Goal: Task Accomplishment & Management: Complete application form

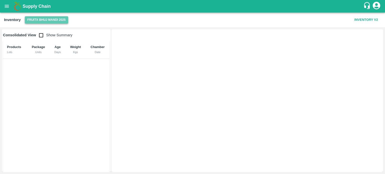
click at [55, 18] on button "FruitX Bhuj Mandi 2025" at bounding box center [46, 19] width 43 height 7
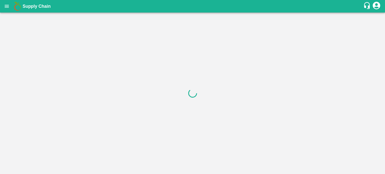
click at [169, 87] on div at bounding box center [192, 94] width 385 height 162
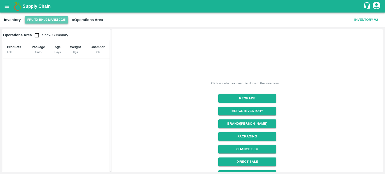
click at [39, 21] on button "FruitX Bhuj Mandi 2025" at bounding box center [46, 19] width 43 height 7
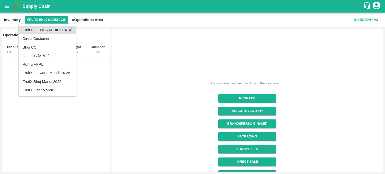
click at [215, 55] on div at bounding box center [192, 87] width 385 height 174
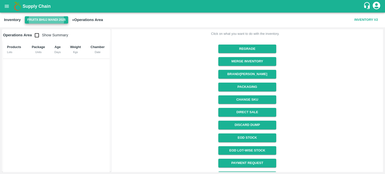
scroll to position [60, 0]
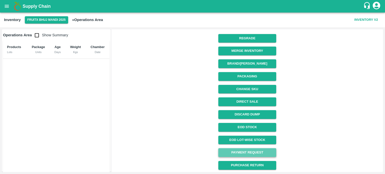
click at [249, 154] on link "Payment Request" at bounding box center [247, 152] width 58 height 9
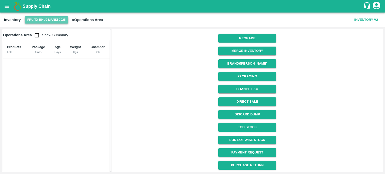
click at [37, 20] on button "FruitX Bhuj Mandi 2025" at bounding box center [46, 19] width 43 height 7
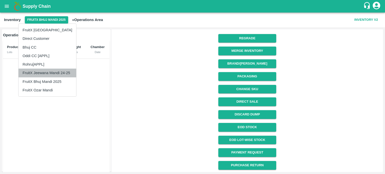
click at [48, 71] on li "FruitX Jeewana Mandi 24-25" at bounding box center [48, 73] width 58 height 9
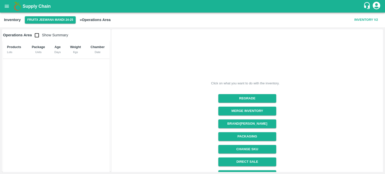
scroll to position [60, 0]
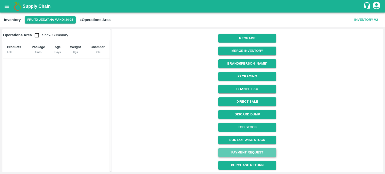
click at [251, 153] on link "Payment Request" at bounding box center [247, 152] width 58 height 9
click at [6, 4] on icon "open drawer" at bounding box center [7, 7] width 6 height 6
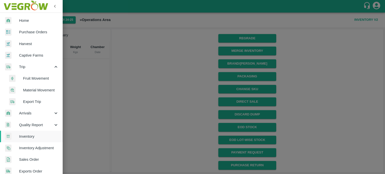
click at [152, 94] on div at bounding box center [192, 87] width 385 height 174
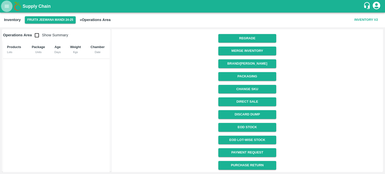
click at [3, 8] on button "open drawer" at bounding box center [7, 7] width 12 height 12
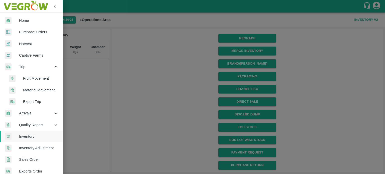
click at [125, 121] on div at bounding box center [192, 87] width 385 height 174
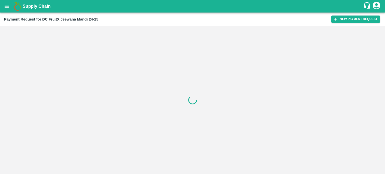
click at [123, 102] on div at bounding box center [192, 100] width 385 height 148
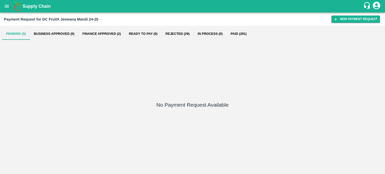
click at [119, 32] on button "Finance Approved (2)" at bounding box center [101, 34] width 46 height 12
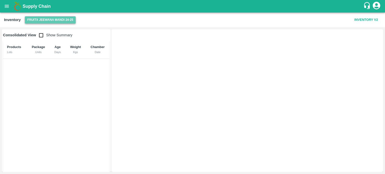
click at [48, 22] on button "FruitX Jeewana Mandi 24-25" at bounding box center [50, 19] width 51 height 7
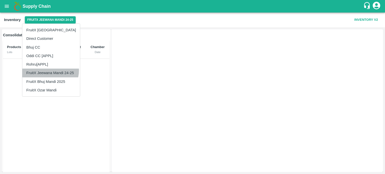
click at [49, 70] on li "FruitX Jeewana Mandi 24-25" at bounding box center [51, 73] width 58 height 9
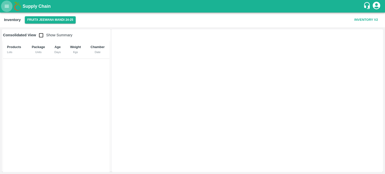
click at [6, 8] on icon "open drawer" at bounding box center [7, 7] width 6 height 6
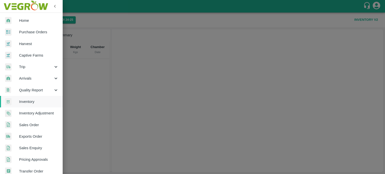
drag, startPoint x: 92, startPoint y: 30, endPoint x: 60, endPoint y: 21, distance: 33.2
click at [60, 21] on div "Home Purchase Orders Harvest Captive Farms Trip Arrivals Quality Report Invento…" at bounding box center [192, 87] width 385 height 174
click at [68, 18] on div at bounding box center [192, 87] width 385 height 174
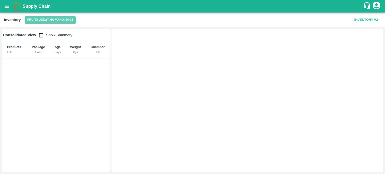
click at [68, 18] on button "FruitX Jeewana Mandi 24-25" at bounding box center [50, 19] width 51 height 7
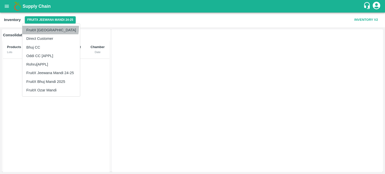
click at [43, 28] on li "FruitX [GEOGRAPHIC_DATA]" at bounding box center [51, 30] width 58 height 9
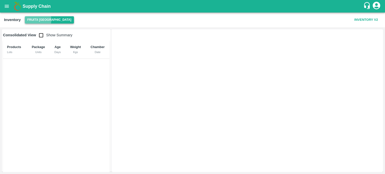
click at [36, 20] on button "FruitX [GEOGRAPHIC_DATA]" at bounding box center [49, 19] width 49 height 7
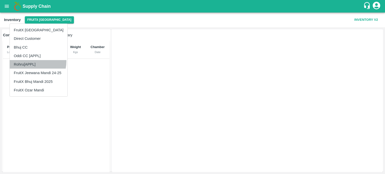
click at [28, 61] on li "Rohru[APPL]" at bounding box center [39, 64] width 58 height 9
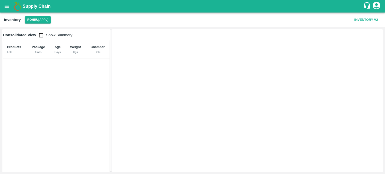
click at [40, 24] on div "Inventory Rohru[APPL] Inventory V2" at bounding box center [192, 20] width 385 height 15
click at [37, 22] on button "Rohru[APPL]" at bounding box center [38, 19] width 26 height 7
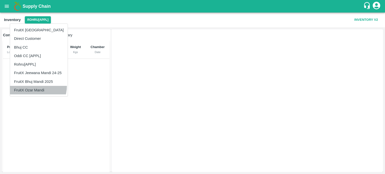
click at [30, 86] on li "FruitX Ozar Mandi" at bounding box center [39, 90] width 58 height 9
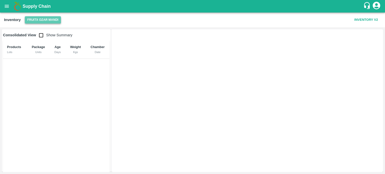
click at [36, 18] on button "FruitX Ozar Mandi" at bounding box center [43, 19] width 36 height 7
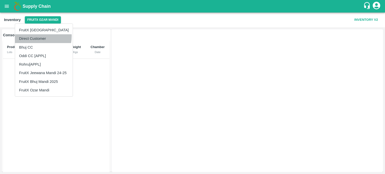
click at [33, 36] on li "Direct Customer" at bounding box center [44, 38] width 58 height 9
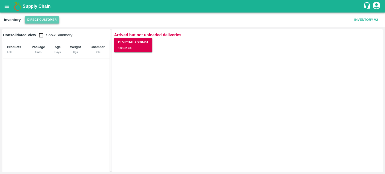
click at [42, 20] on button "Direct Customer" at bounding box center [42, 19] width 34 height 7
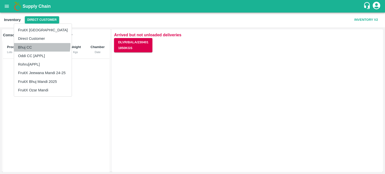
click at [31, 45] on li "Bhuj CC" at bounding box center [43, 47] width 58 height 9
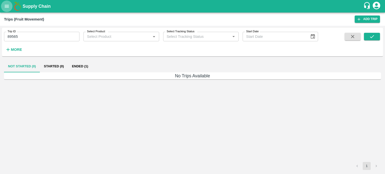
click at [3, 6] on button "open drawer" at bounding box center [7, 7] width 12 height 12
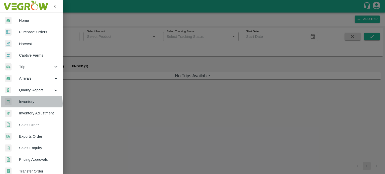
click at [27, 103] on span "Inventory" at bounding box center [39, 102] width 40 height 6
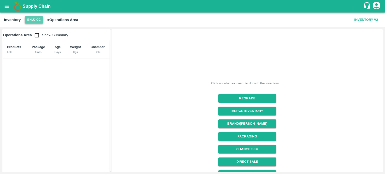
click at [33, 22] on button "Bhuj CC" at bounding box center [34, 19] width 19 height 7
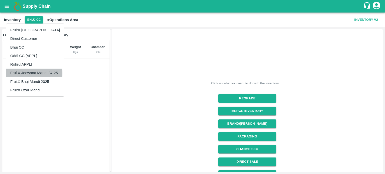
click at [31, 73] on li "FruitX Jeewana Mandi 24-25" at bounding box center [35, 73] width 58 height 9
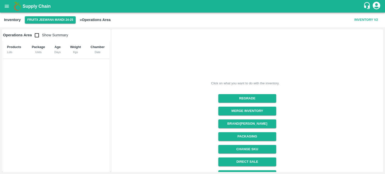
scroll to position [60, 0]
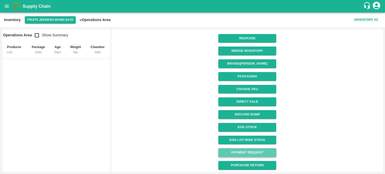
click at [245, 153] on link "Payment Request" at bounding box center [247, 152] width 58 height 9
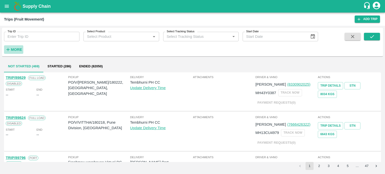
click at [15, 48] on strong "More" at bounding box center [16, 50] width 11 height 4
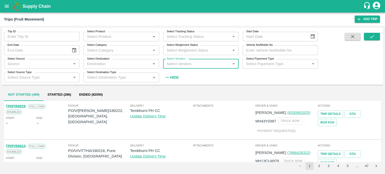
click at [181, 64] on input "Select Vendors" at bounding box center [197, 64] width 64 height 7
type input "DELHI"
type input "HISSAR"
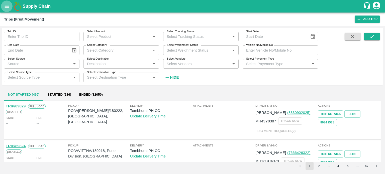
click at [5, 10] on button "open drawer" at bounding box center [7, 7] width 12 height 12
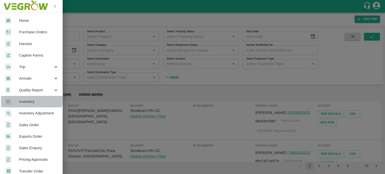
click at [27, 100] on span "Inventory" at bounding box center [39, 102] width 40 height 6
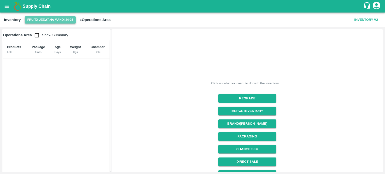
click at [50, 20] on button "FruitX Jeewana Mandi 24-25" at bounding box center [50, 19] width 51 height 7
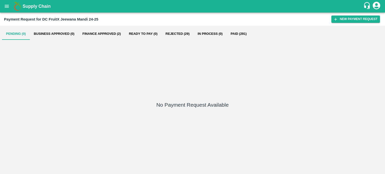
click at [363, 23] on div "Payment Request for DC FruitX Jeewana Mandi 24-25 New Payment Request" at bounding box center [192, 19] width 385 height 13
click at [344, 20] on button "New Payment Request" at bounding box center [355, 19] width 49 height 7
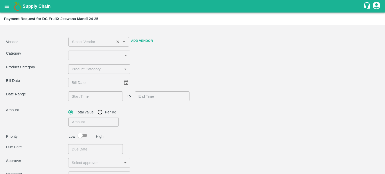
click at [92, 46] on div "​" at bounding box center [98, 42] width 60 height 10
click at [97, 39] on input "input" at bounding box center [91, 42] width 43 height 7
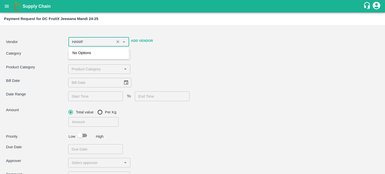
type input "HANIF"
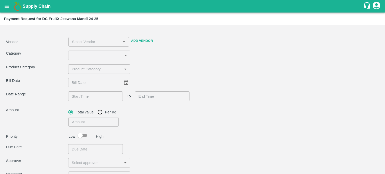
click at [139, 59] on div "Category ​ ​" at bounding box center [192, 56] width 373 height 10
click at [95, 41] on input "input" at bounding box center [91, 42] width 43 height 7
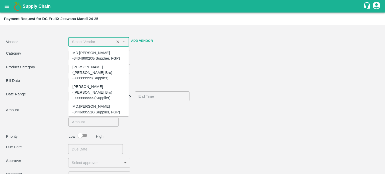
click at [91, 118] on div "[PERSON_NAME] (Rajasthan Freight Carriers) -7597705476(Transporter)" at bounding box center [98, 126] width 52 height 17
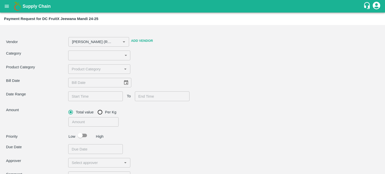
click at [180, 62] on div "Vendor ​ Add Vendor Category ​ ​ Product Category ​ Bill Date ​ Date Range ​ To…" at bounding box center [192, 116] width 381 height 179
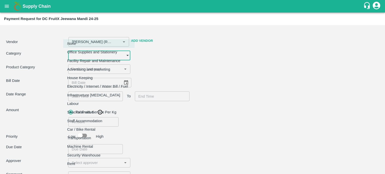
click at [83, 55] on body "Supply Chain Payment Request for DC FruitX Jeewana Mandi 24-25 Vendor ​ Add Ven…" at bounding box center [192, 87] width 385 height 174
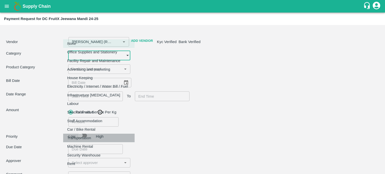
click at [82, 137] on p "Transportation" at bounding box center [79, 138] width 24 height 6
type input "[PERSON_NAME] (Rajasthan Freight Carriers) -7597705476(Transporter)"
type input "4"
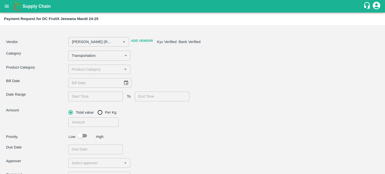
click at [179, 57] on div "Category Transportation 4 ​" at bounding box center [192, 56] width 373 height 10
click at [79, 65] on div "​" at bounding box center [99, 70] width 62 height 10
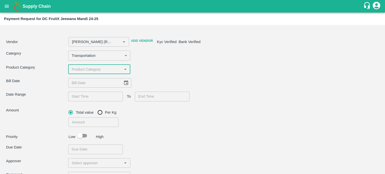
click at [84, 70] on input "input" at bounding box center [95, 69] width 51 height 7
type input "[PERSON_NAME] (Rajasthan Freight Carriers) -7597705476(Transporter)"
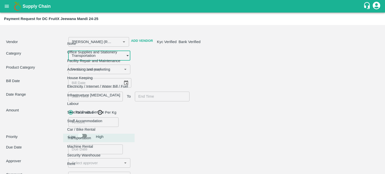
click at [104, 58] on body "Supply Chain Payment Request for DC FruitX Jeewana Mandi 24-25 Vendor ​ Add Ven…" at bounding box center [192, 87] width 385 height 174
click at [192, 73] on div at bounding box center [192, 87] width 385 height 174
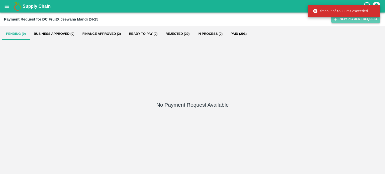
click at [348, 20] on button "New Payment Request" at bounding box center [355, 19] width 49 height 7
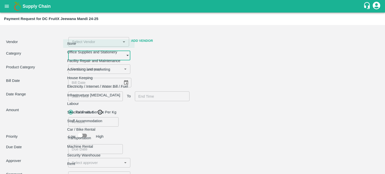
click at [80, 57] on body "Supply Chain Payment Request for DC FruitX Jeewana Mandi 24-25 Vendor ​ Add Ven…" at bounding box center [192, 87] width 385 height 174
click at [150, 63] on div at bounding box center [192, 87] width 385 height 174
click at [121, 54] on body "Supply Chain Payment Request for DC FruitX Jeewana Mandi 24-25 Vendor ​ Add Ven…" at bounding box center [192, 87] width 385 height 174
